Goal: Communication & Community: Answer question/provide support

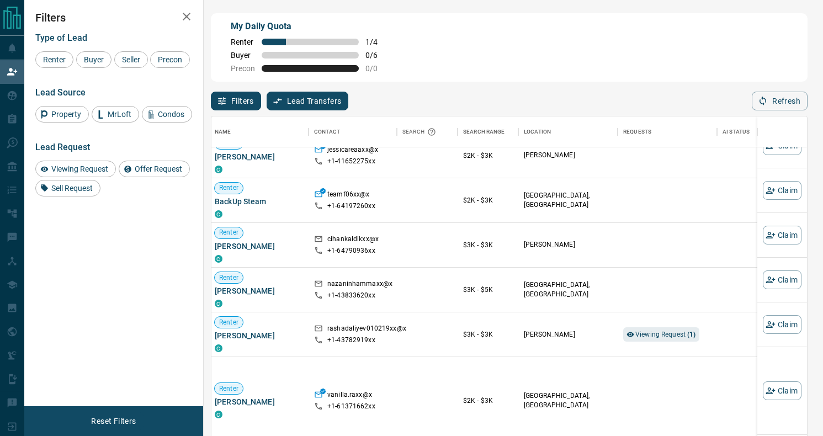
scroll to position [364, 2]
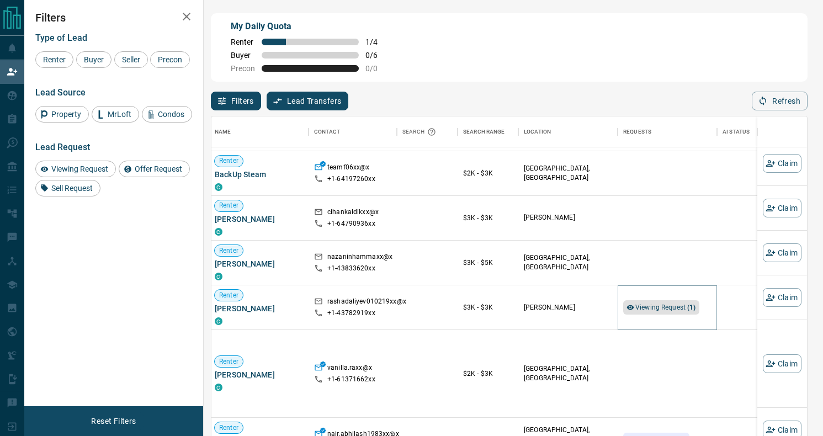
click at [690, 303] on strong "( 1 )" at bounding box center [691, 307] width 8 height 8
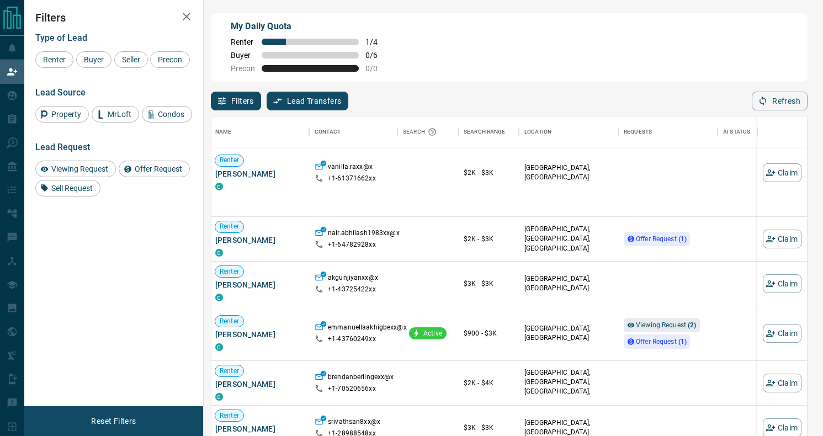
scroll to position [555, 2]
click at [667, 240] on span "Offer Request ( 1 )" at bounding box center [661, 239] width 51 height 8
click at [660, 324] on span "Viewing Request ( 2 )" at bounding box center [666, 325] width 61 height 8
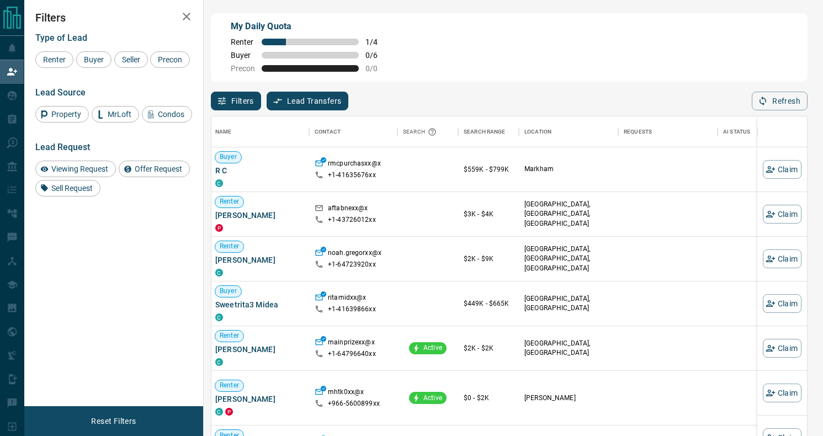
scroll to position [0, 0]
click at [782, 95] on button "Refresh" at bounding box center [780, 101] width 56 height 19
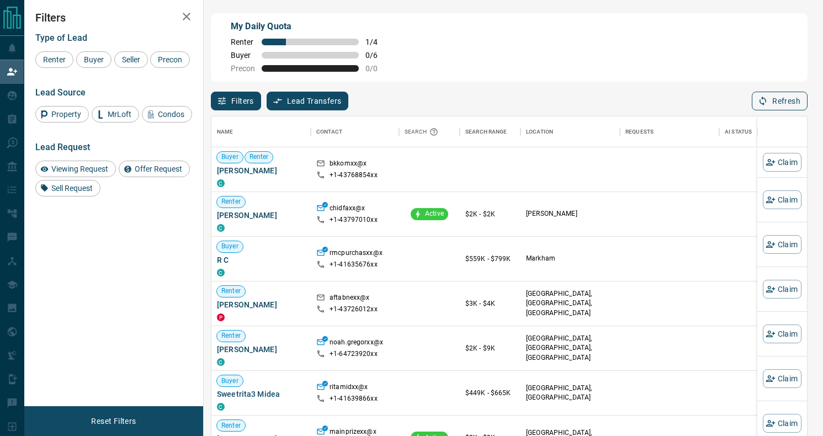
scroll to position [331, 595]
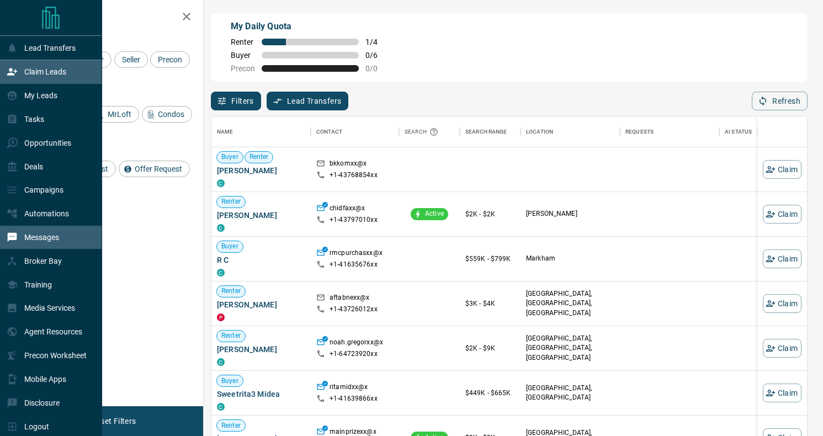
click at [50, 237] on p "Messages" at bounding box center [41, 237] width 35 height 9
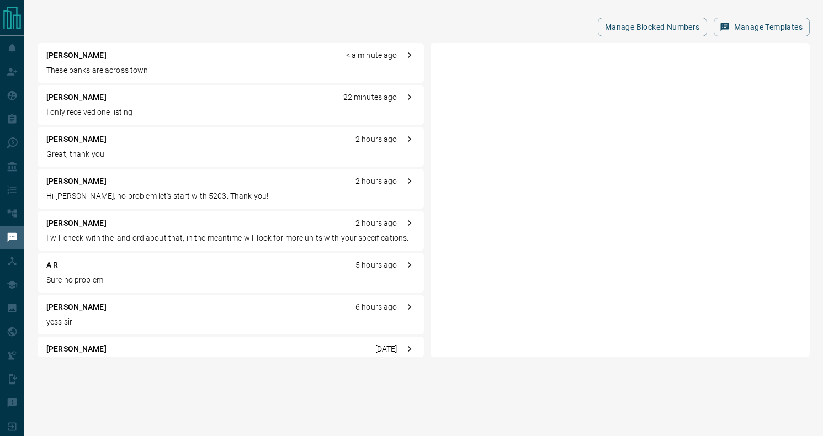
click at [216, 69] on p "These banks are across town" at bounding box center [230, 71] width 369 height 12
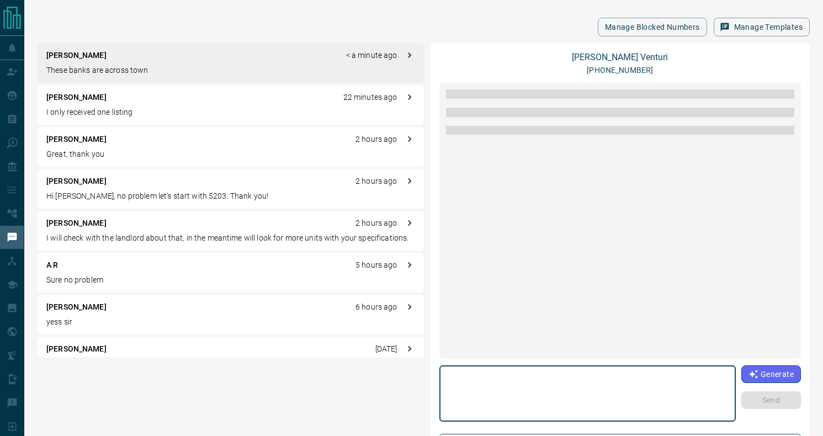
click at [198, 62] on div "[PERSON_NAME] < a minute ago These banks are across town" at bounding box center [231, 63] width 386 height 40
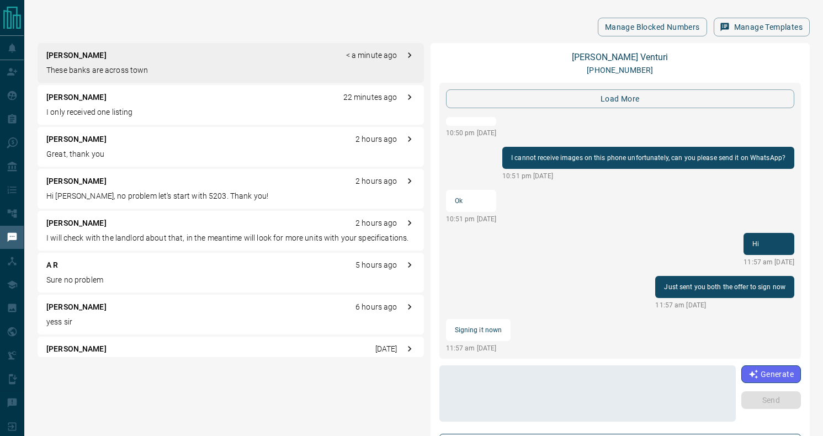
scroll to position [1100, 0]
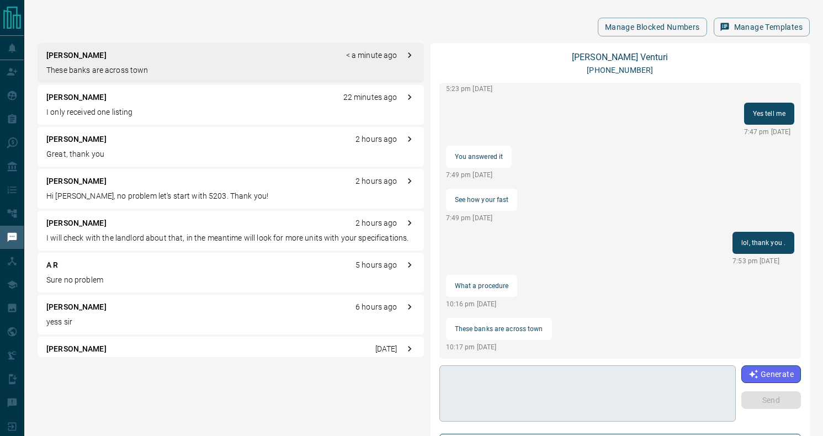
click at [472, 389] on textarea at bounding box center [587, 393] width 281 height 47
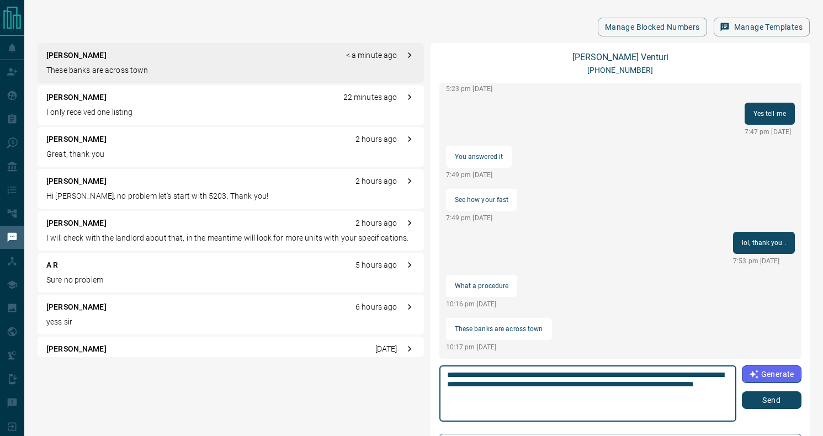
click at [453, 395] on textarea "**********" at bounding box center [587, 393] width 281 height 47
type textarea "**********"
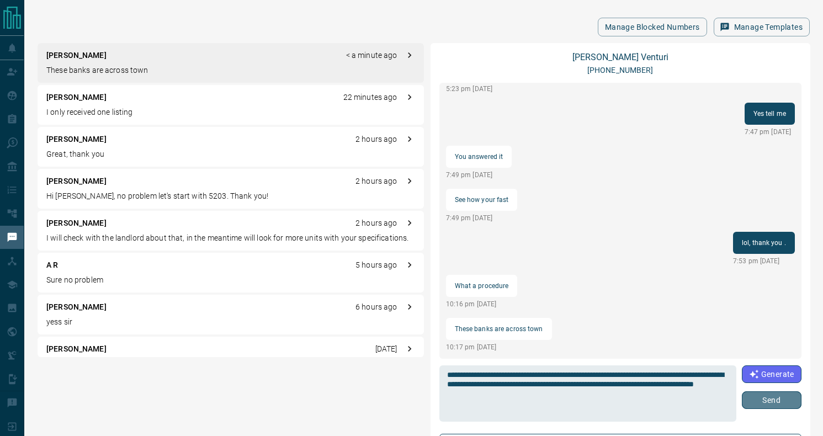
click at [766, 401] on button "Send" at bounding box center [772, 400] width 60 height 18
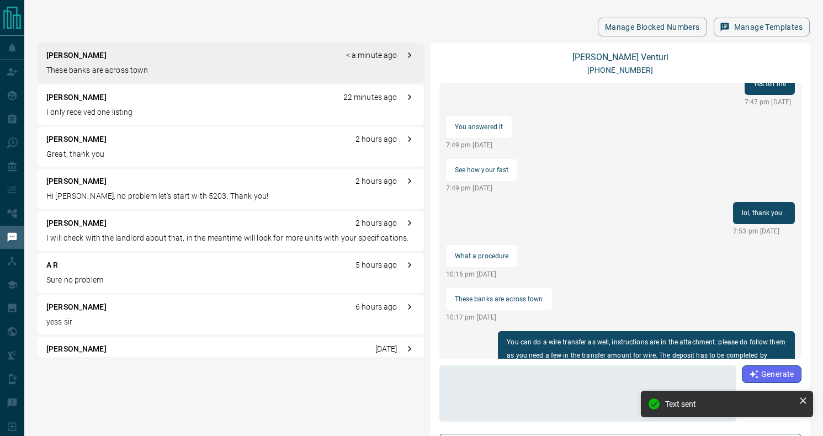
scroll to position [1140, 0]
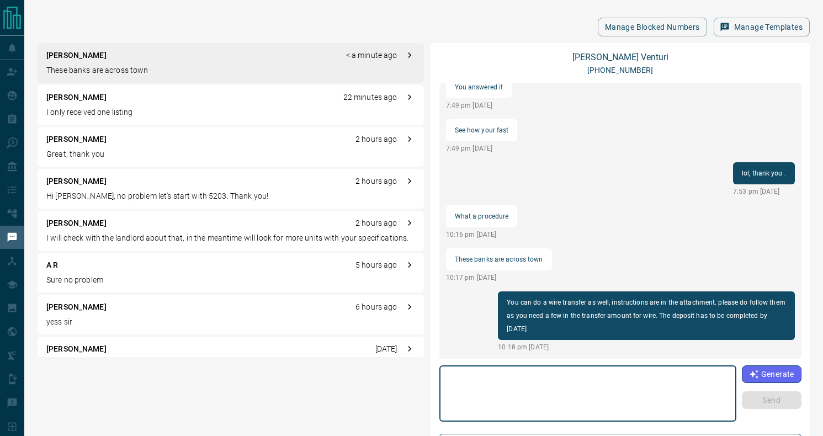
click at [595, 376] on textarea at bounding box center [587, 393] width 281 height 47
type textarea "**********"
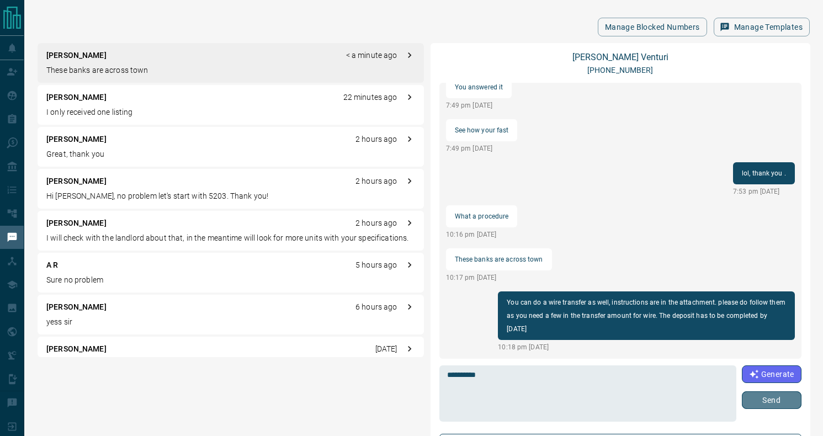
click at [777, 402] on button "Send" at bounding box center [772, 400] width 60 height 18
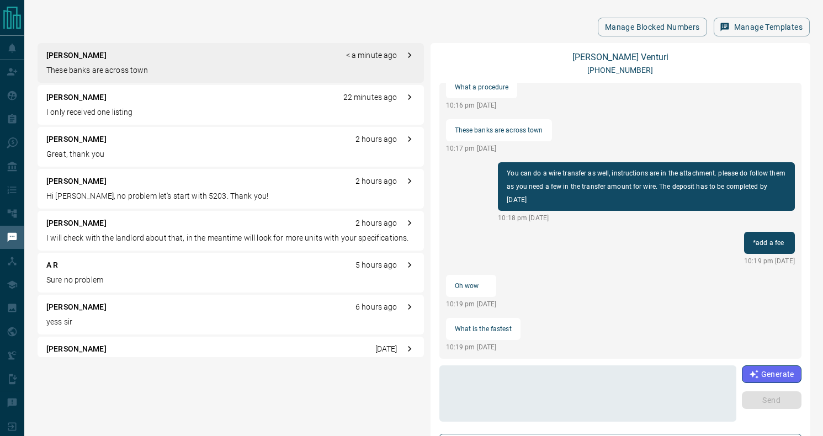
click at [125, 114] on p "I only received one listing" at bounding box center [230, 112] width 369 height 12
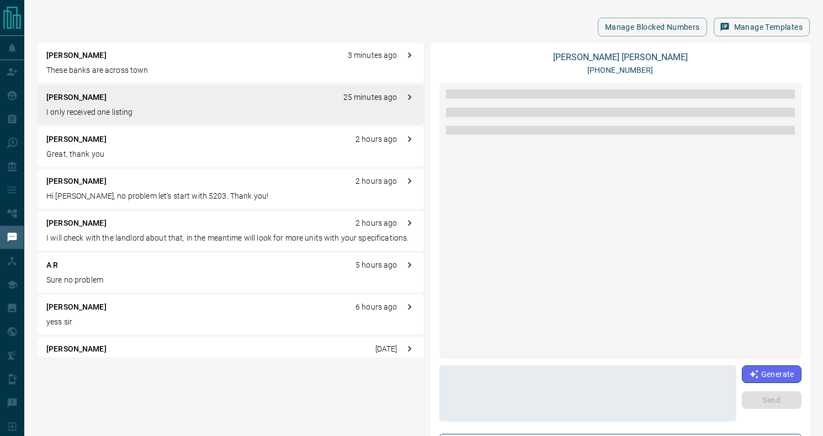
scroll to position [0, 0]
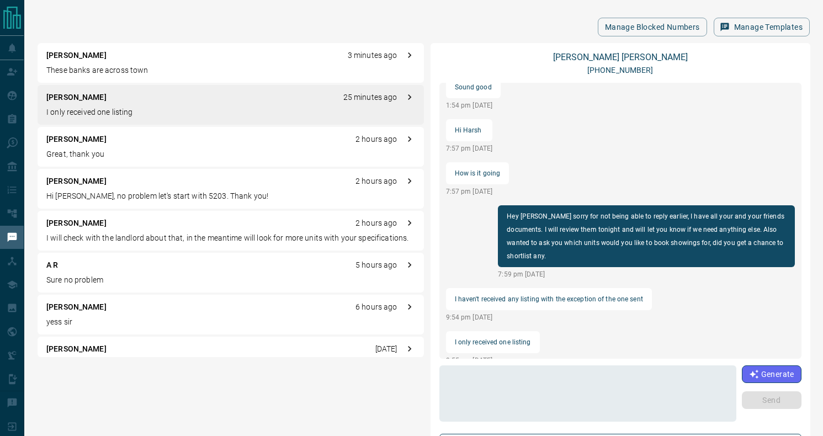
click at [137, 68] on p "These banks are across town" at bounding box center [230, 71] width 369 height 12
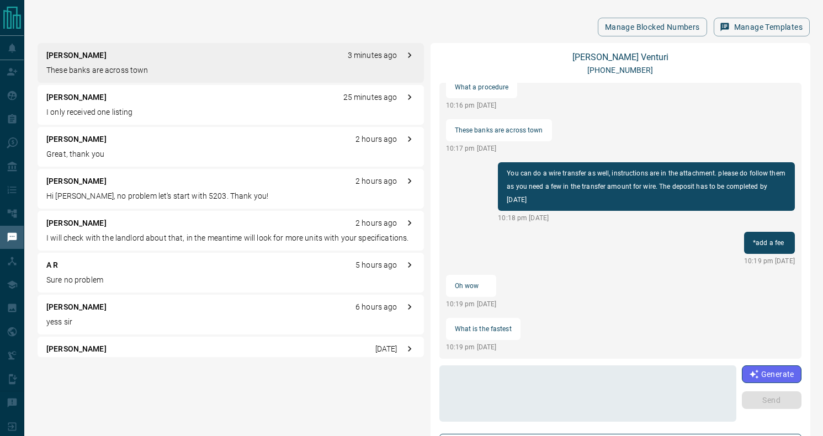
scroll to position [1140, 0]
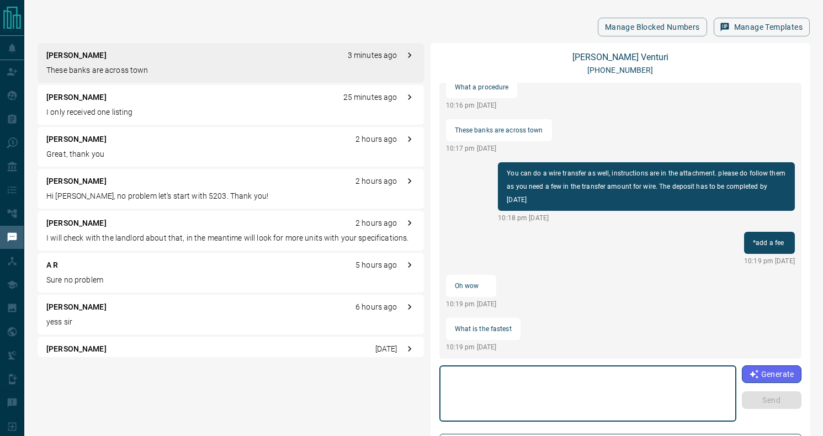
click at [491, 400] on textarea at bounding box center [587, 393] width 281 height 47
click at [495, 375] on textarea "**********" at bounding box center [587, 393] width 281 height 47
click at [642, 376] on textarea "**********" at bounding box center [587, 393] width 281 height 47
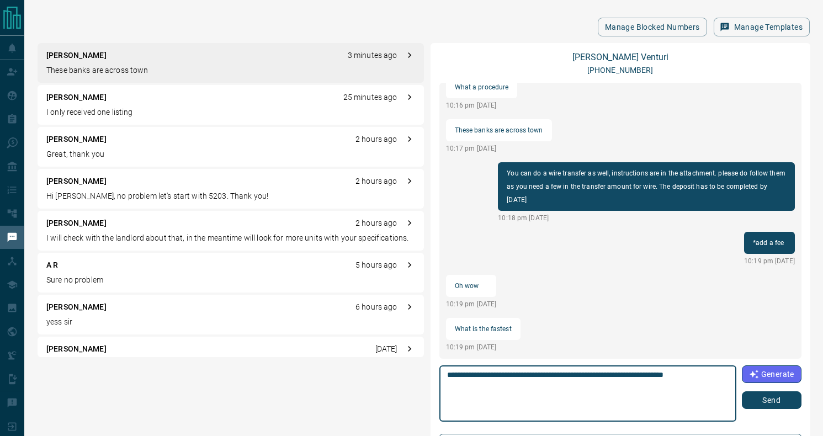
click at [633, 401] on textarea "**********" at bounding box center [587, 393] width 281 height 47
type textarea "**********"
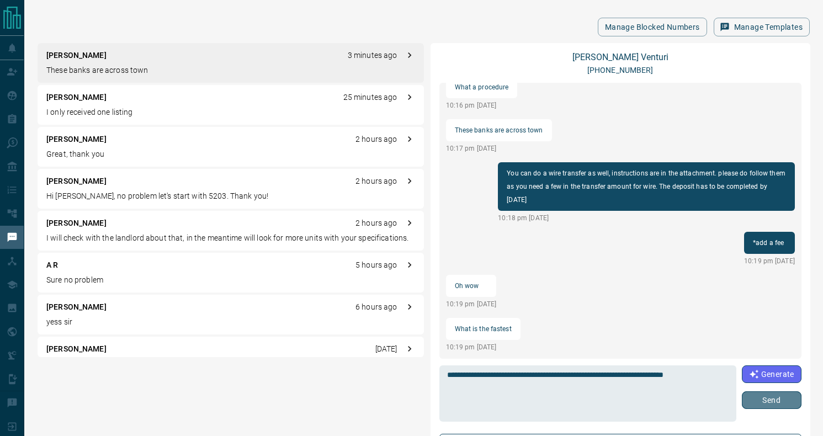
click at [771, 399] on button "Send" at bounding box center [772, 400] width 60 height 18
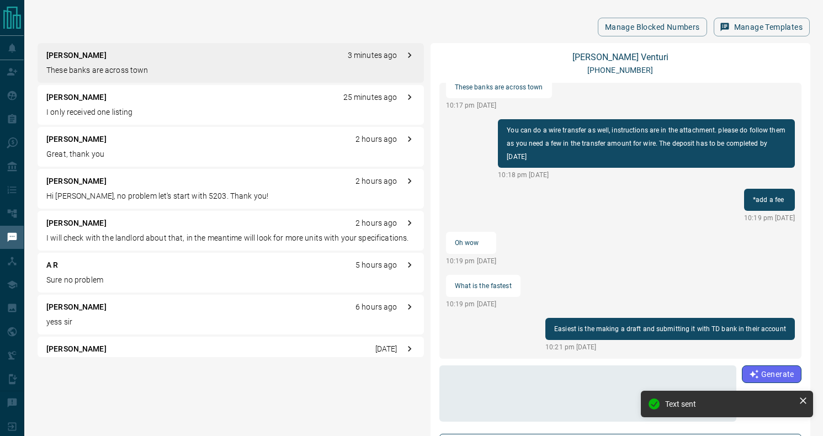
click at [115, 106] on div "[PERSON_NAME] 25 minutes ago I only received one listing" at bounding box center [231, 105] width 386 height 40
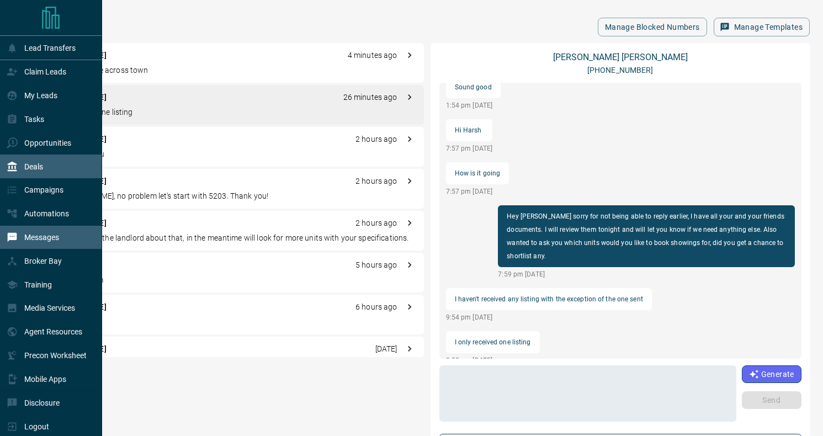
click at [47, 168] on div "Deals" at bounding box center [51, 167] width 102 height 24
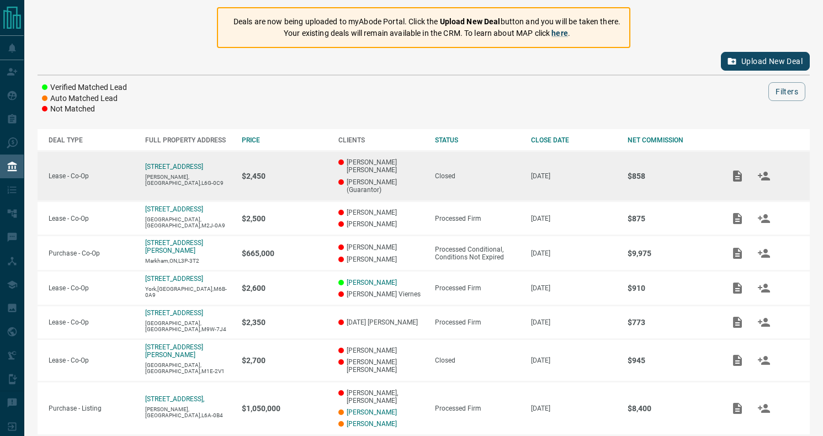
scroll to position [97, 0]
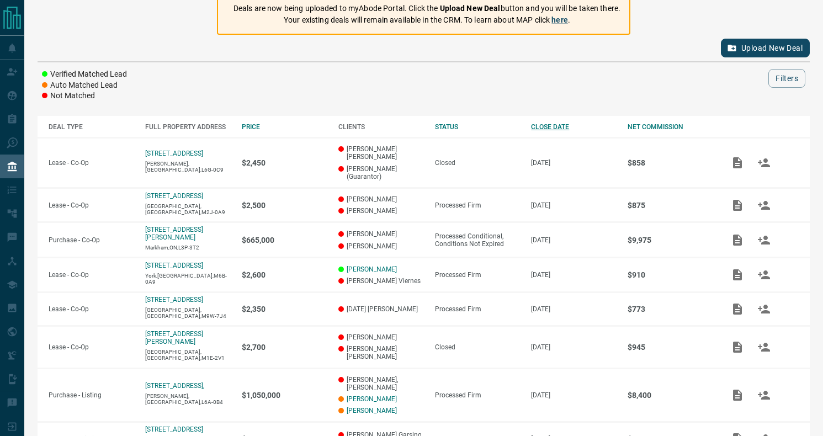
click at [558, 126] on div "CLOSE DATE" at bounding box center [574, 127] width 86 height 8
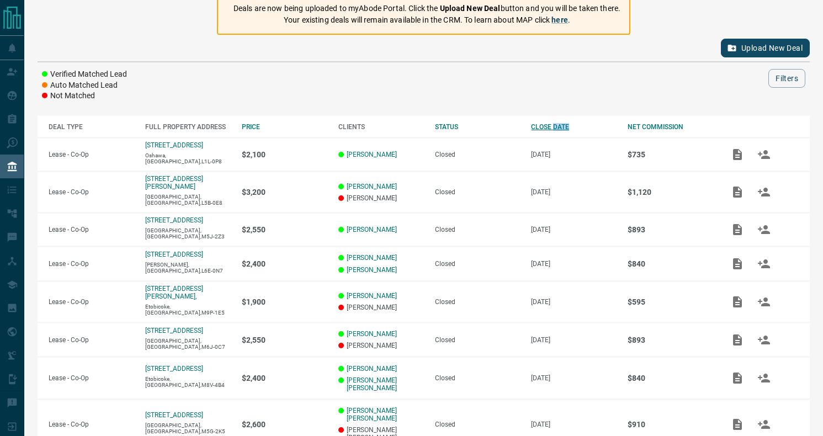
click at [558, 126] on div "CLOSE DATE" at bounding box center [574, 127] width 86 height 8
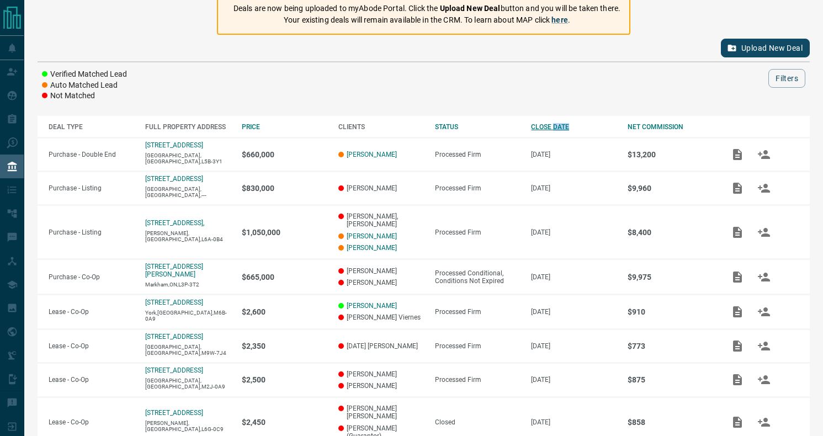
click at [553, 126] on div "CLOSE DATE" at bounding box center [574, 127] width 86 height 8
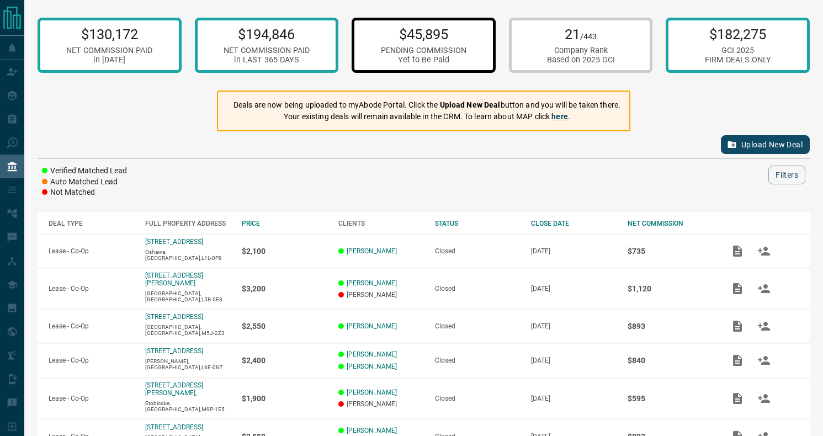
scroll to position [0, 0]
click at [452, 54] on div "PENDING COMMISSION" at bounding box center [424, 50] width 86 height 9
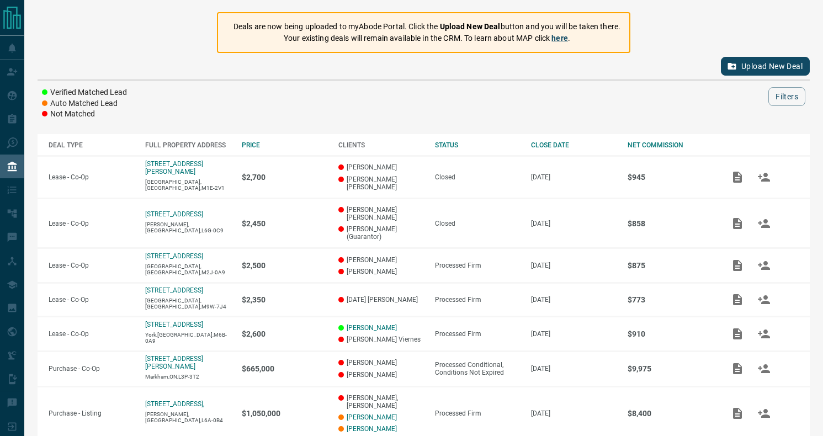
scroll to position [80, 0]
